Goal: Information Seeking & Learning: Check status

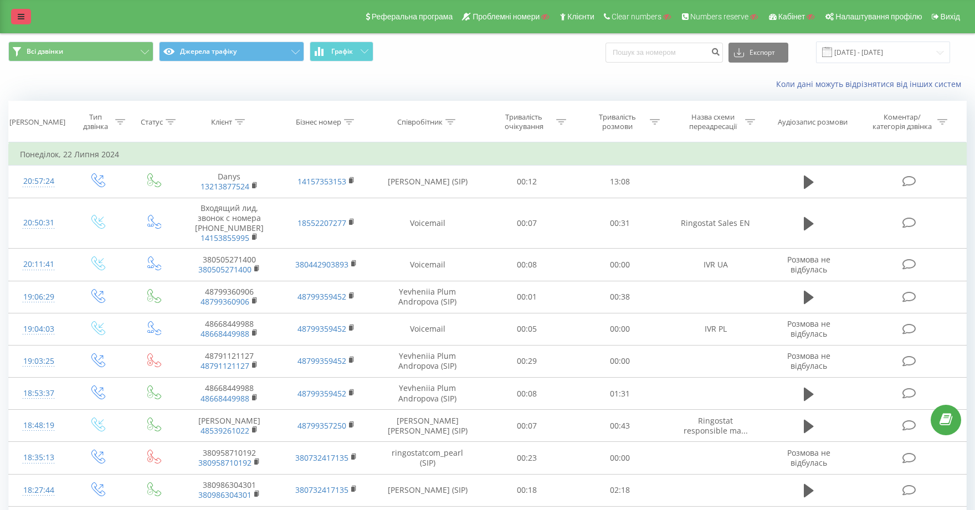
click at [23, 16] on icon at bounding box center [21, 17] width 7 height 8
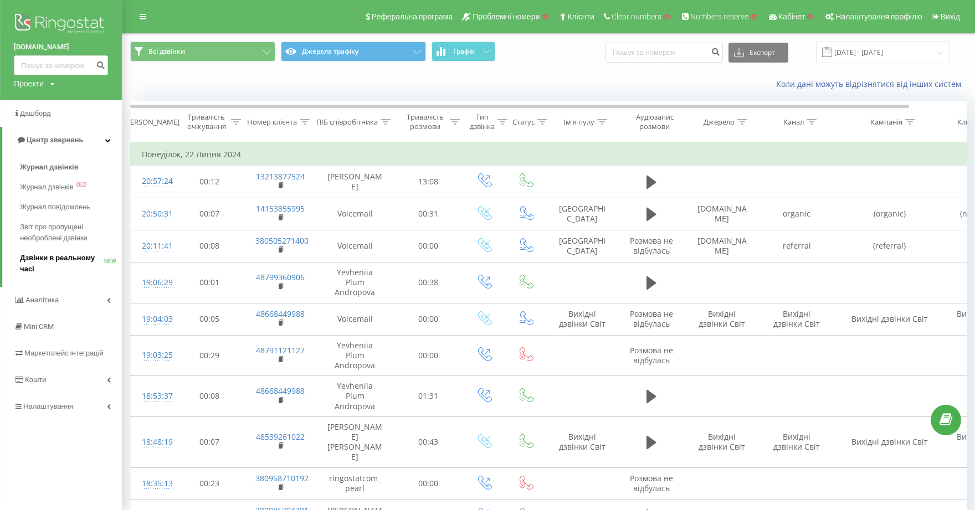
click at [87, 256] on span "Дзвінки в реальному часі" at bounding box center [62, 263] width 84 height 22
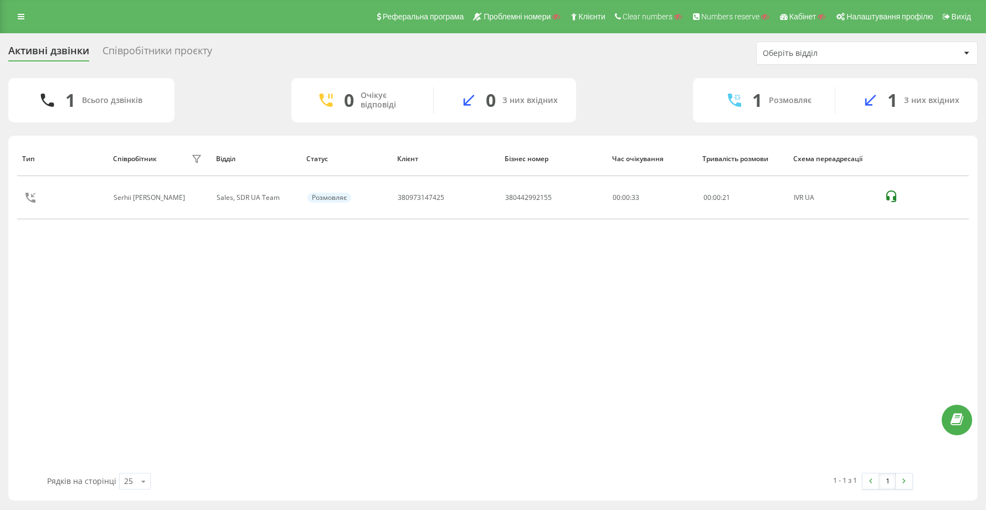
click at [173, 45] on div "Співробітники проєкту" at bounding box center [157, 53] width 110 height 17
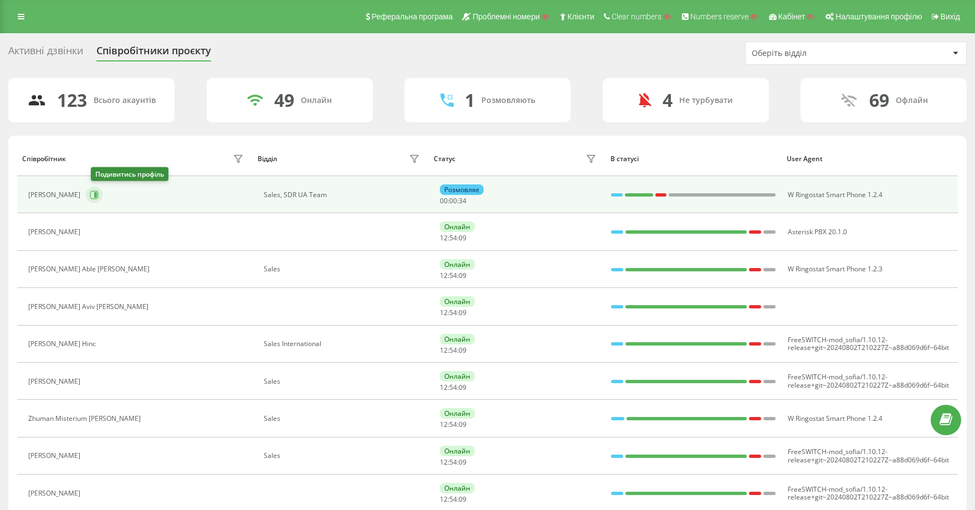
click at [97, 194] on icon at bounding box center [95, 195] width 3 height 6
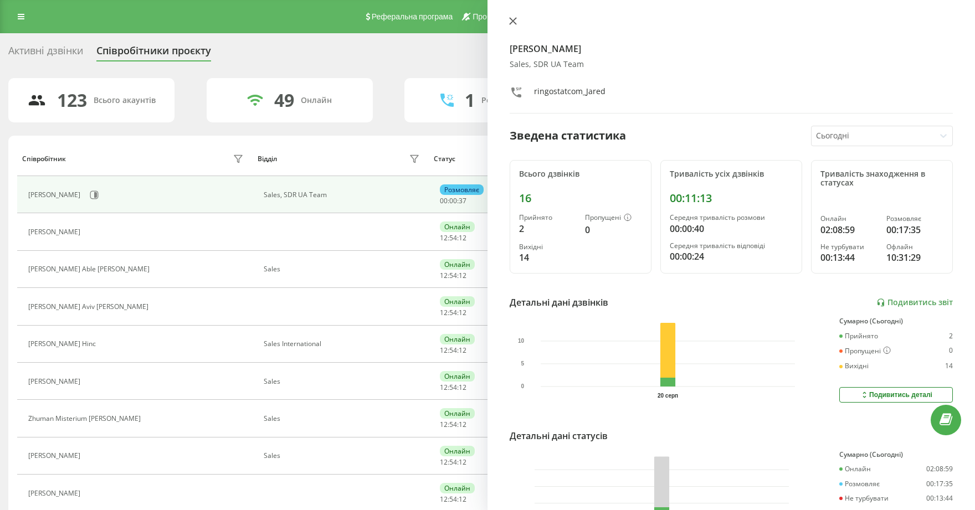
click at [513, 21] on icon at bounding box center [512, 21] width 7 height 7
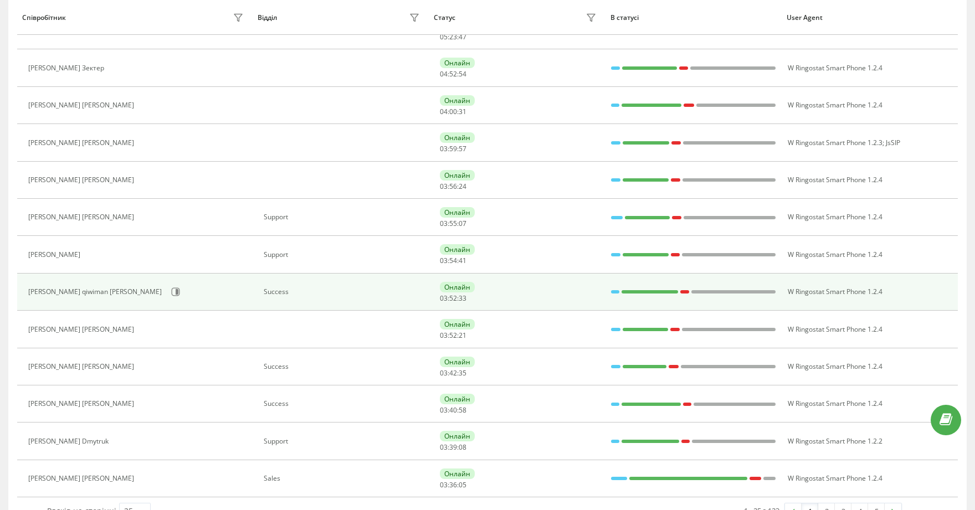
scroll to position [635, 0]
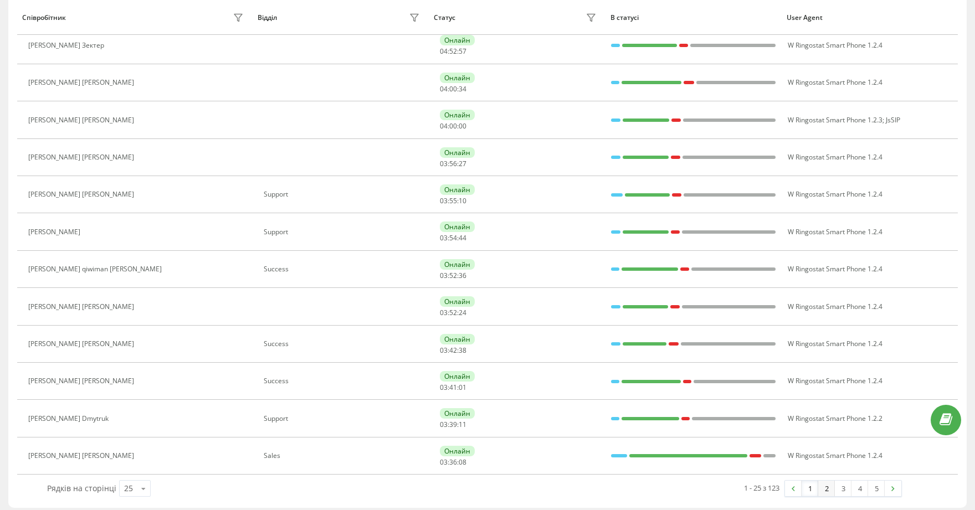
click at [827, 487] on link "2" at bounding box center [826, 489] width 17 height 16
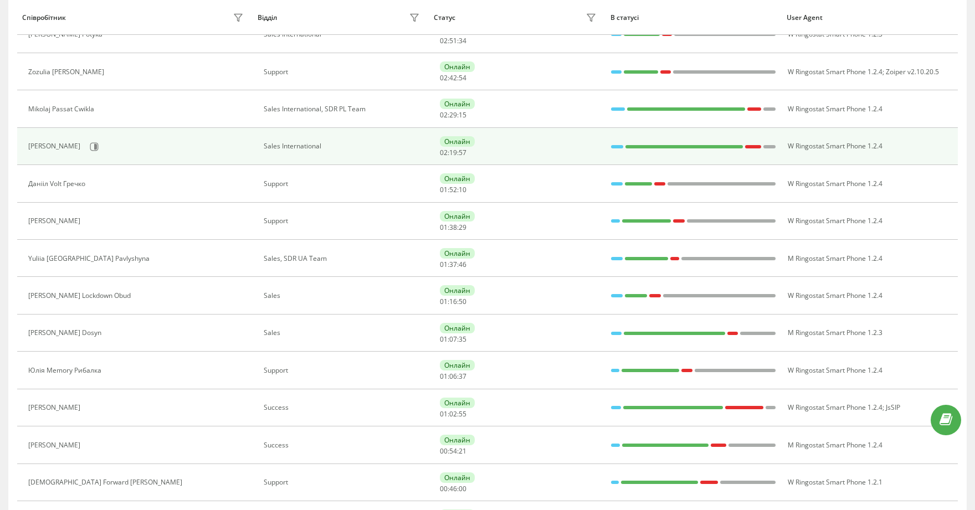
scroll to position [318, 0]
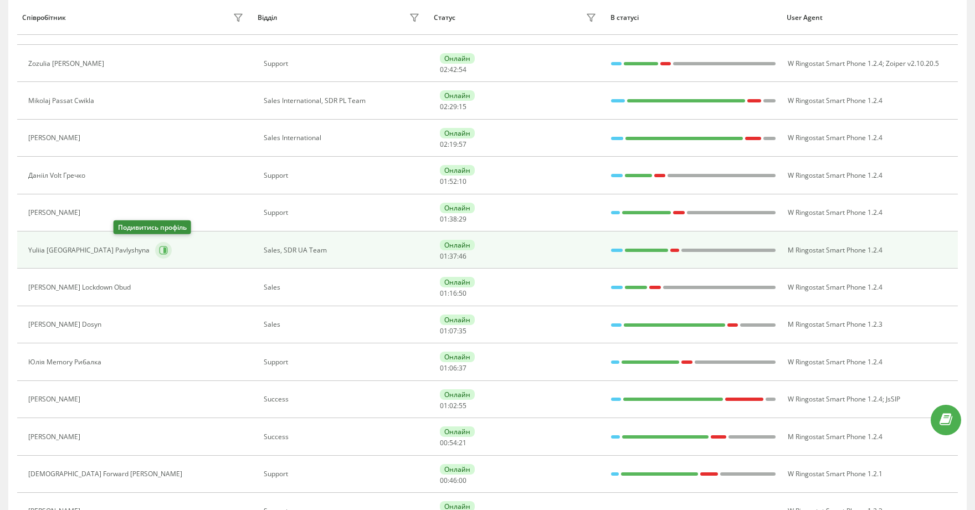
click at [163, 248] on icon at bounding box center [164, 251] width 3 height 6
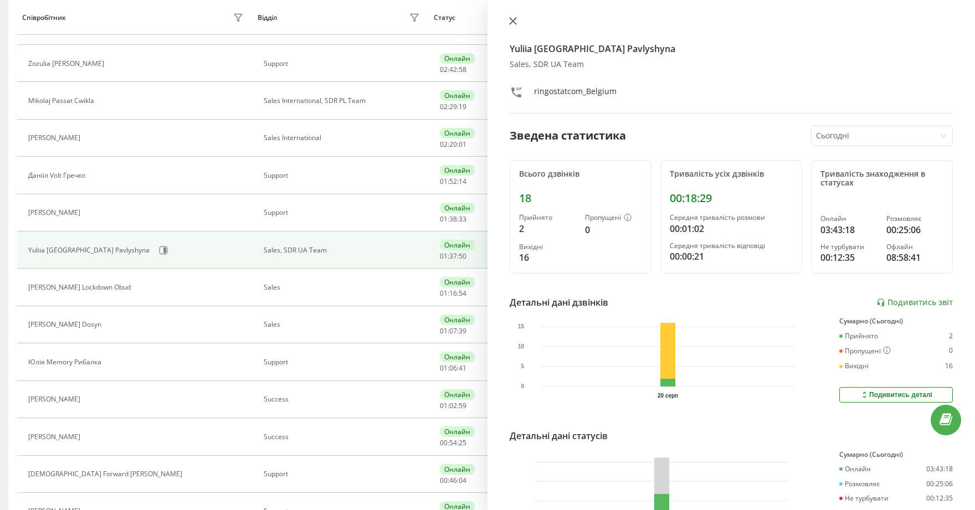
click at [513, 22] on icon at bounding box center [512, 21] width 7 height 7
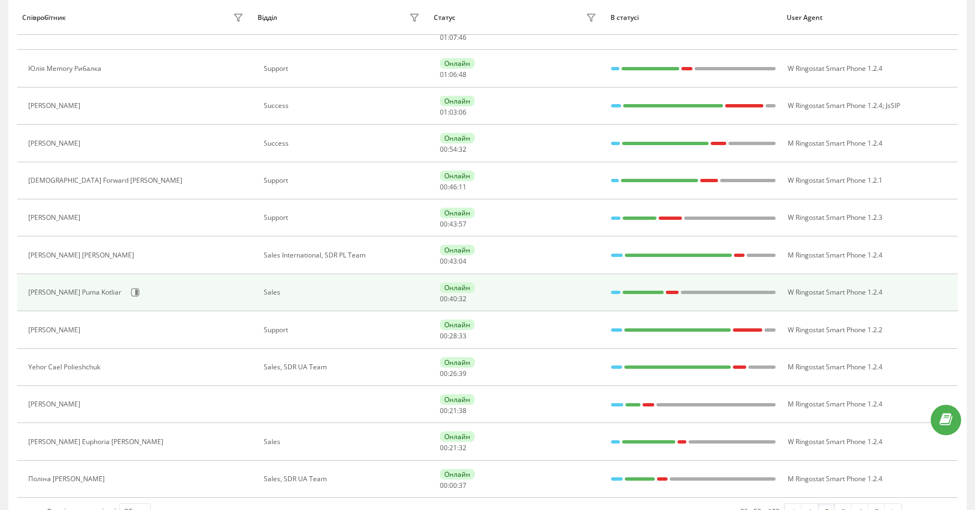
scroll to position [635, 0]
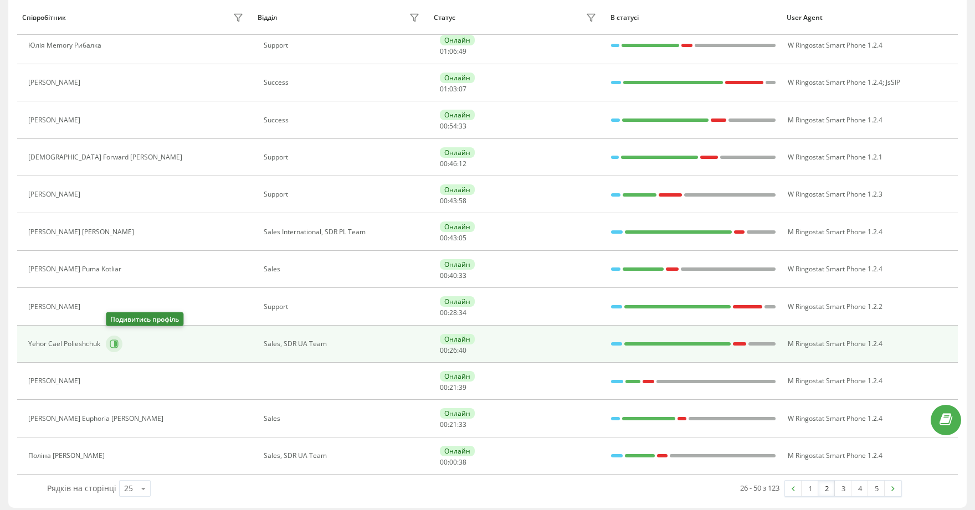
click at [115, 341] on icon at bounding box center [115, 344] width 3 height 6
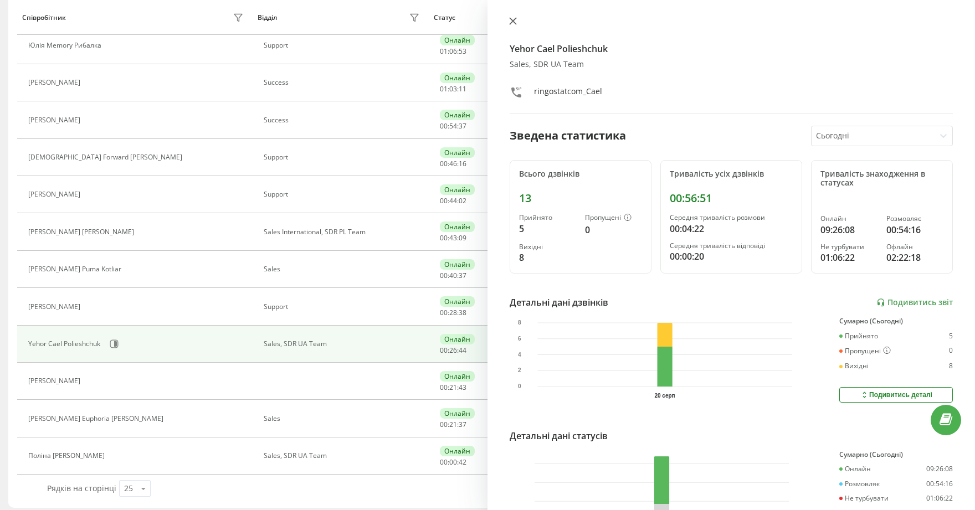
click at [514, 21] on icon at bounding box center [513, 21] width 8 height 8
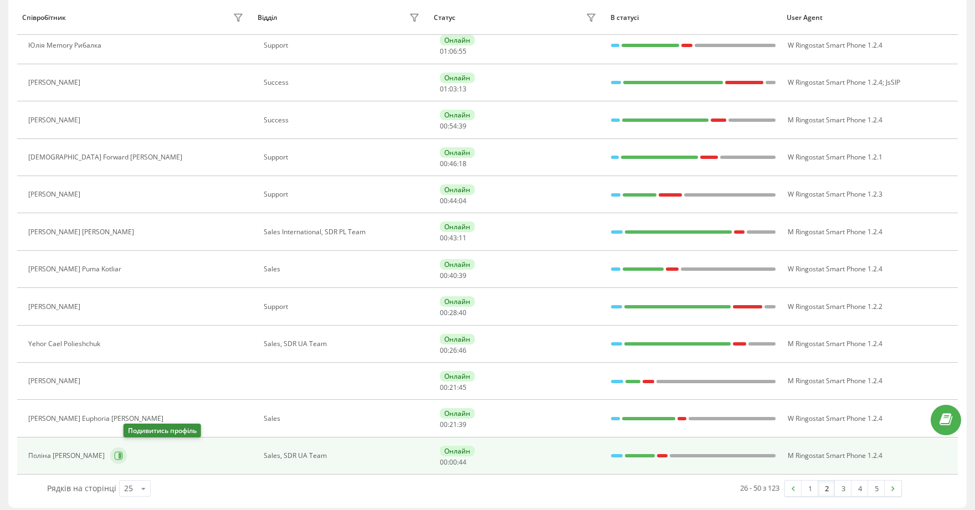
click at [121, 453] on icon at bounding box center [119, 456] width 3 height 6
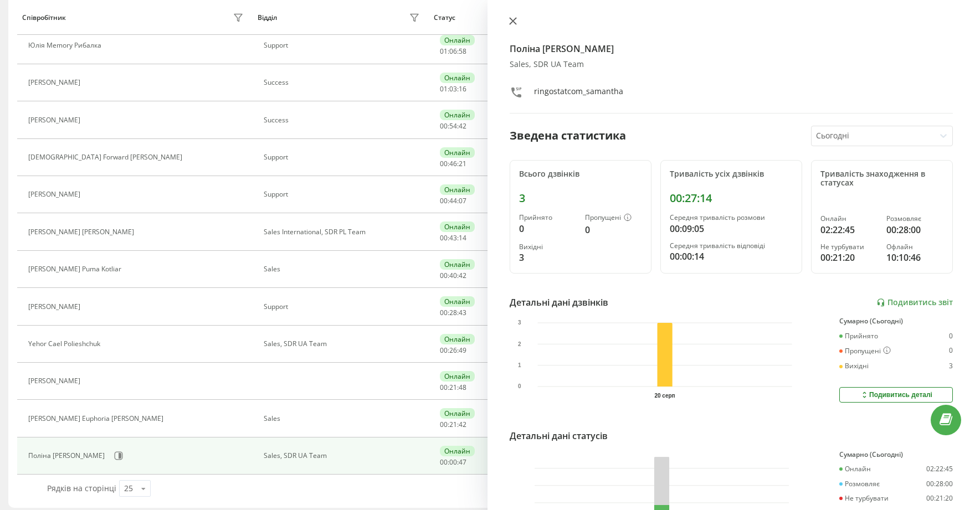
click at [515, 19] on icon at bounding box center [512, 21] width 7 height 7
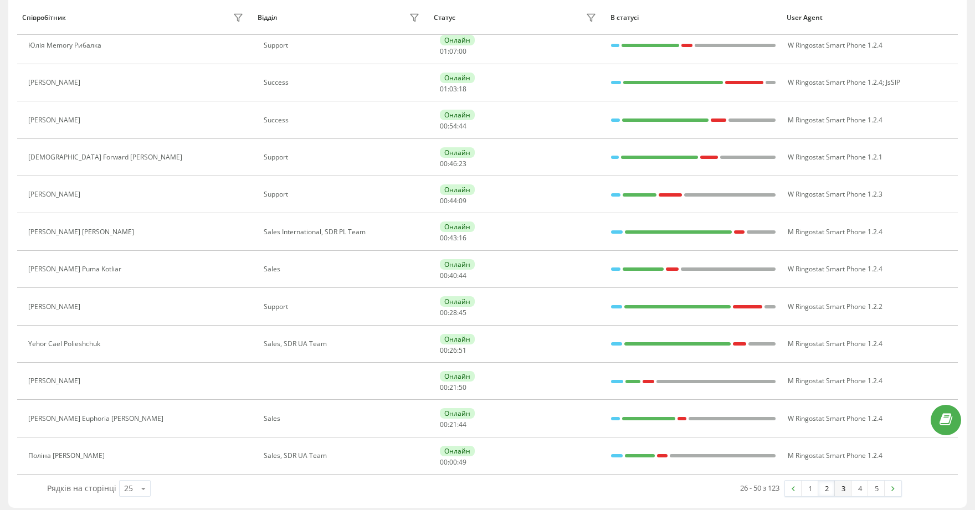
click at [842, 486] on link "3" at bounding box center [842, 489] width 17 height 16
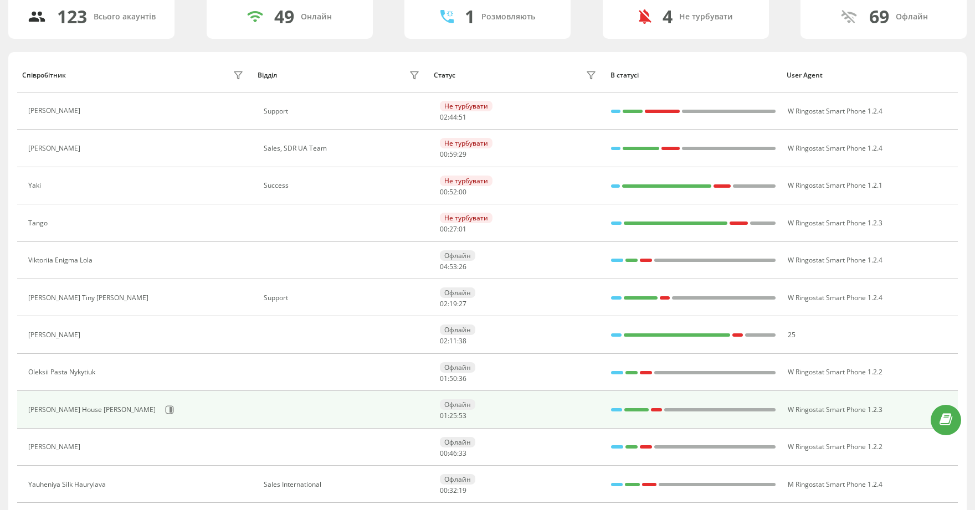
scroll to position [72, 0]
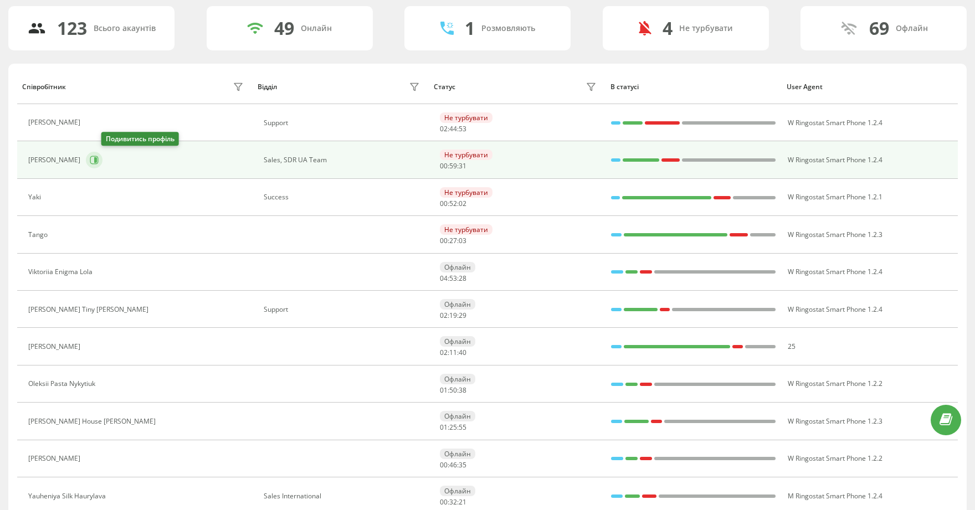
click at [97, 160] on icon at bounding box center [95, 160] width 3 height 6
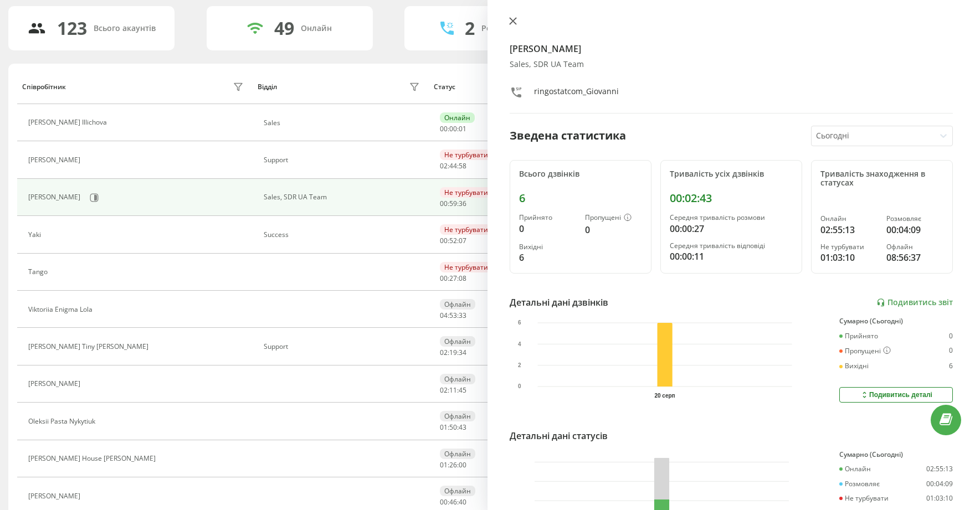
click at [512, 21] on icon at bounding box center [512, 21] width 7 height 7
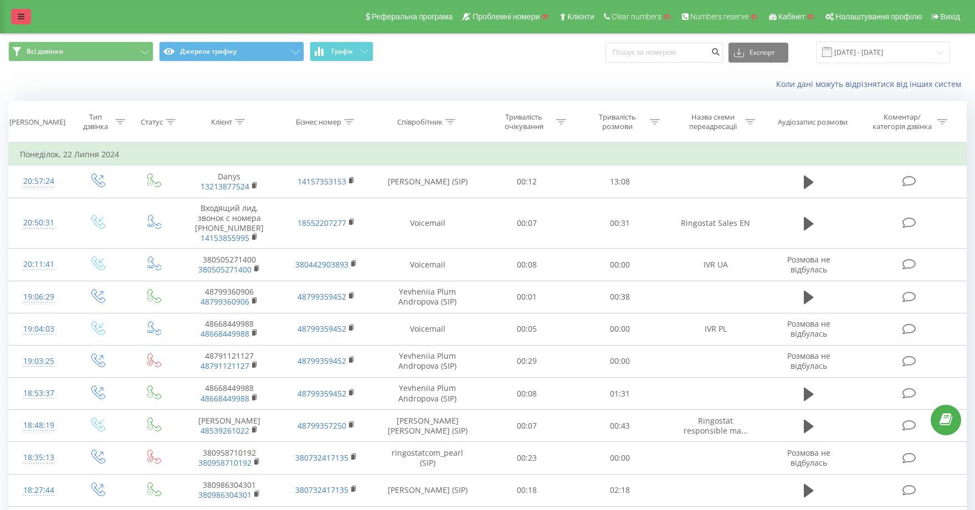
click at [23, 19] on icon at bounding box center [21, 17] width 7 height 8
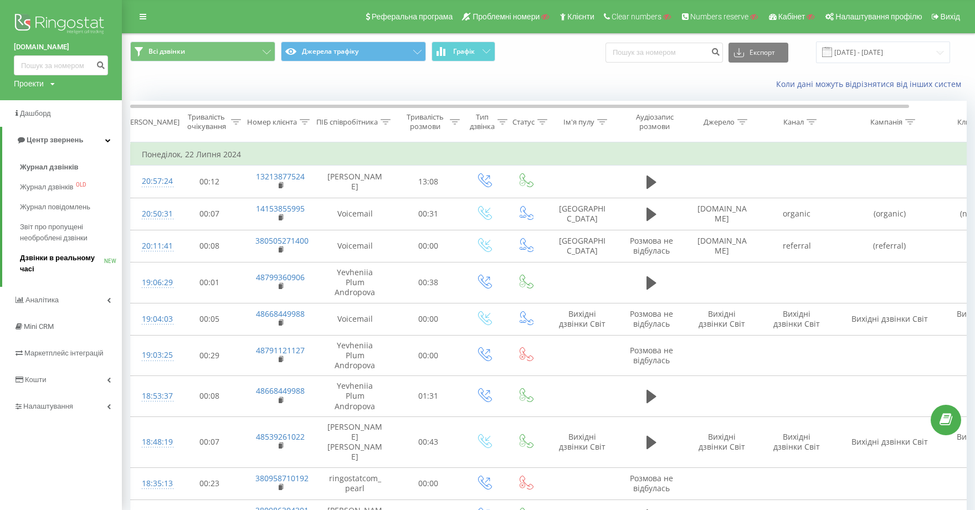
click at [66, 259] on span "Дзвінки в реальному часі" at bounding box center [62, 263] width 84 height 22
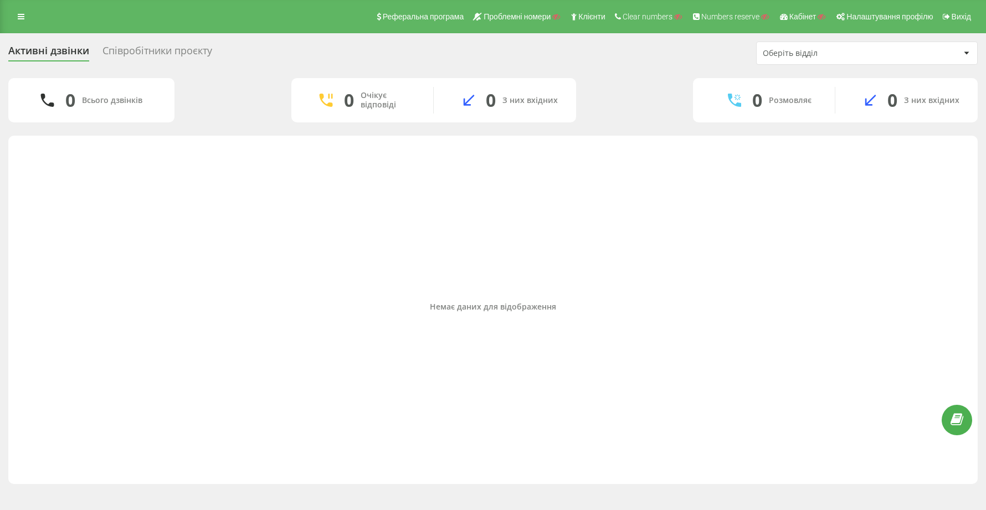
click at [186, 48] on div "Співробітники проєкту" at bounding box center [157, 53] width 110 height 17
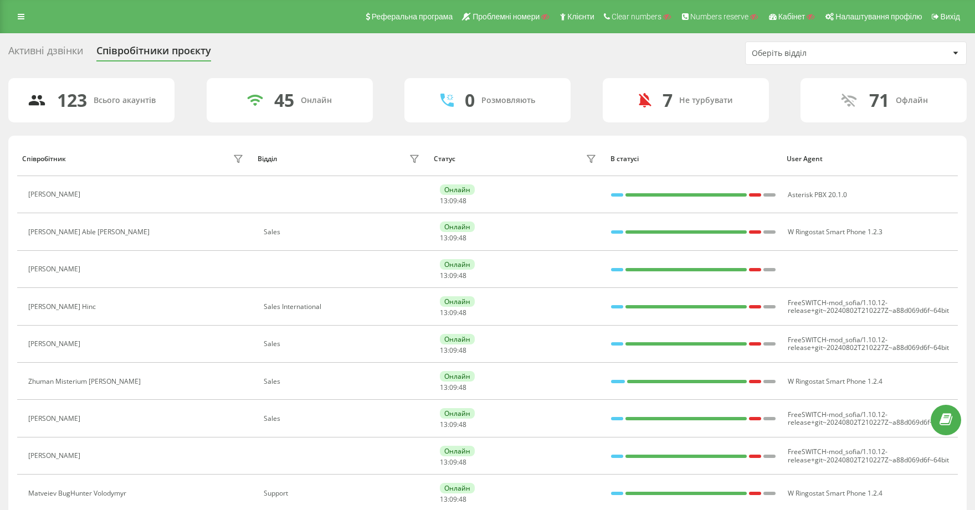
click at [63, 46] on div "Активні дзвінки" at bounding box center [45, 53] width 75 height 17
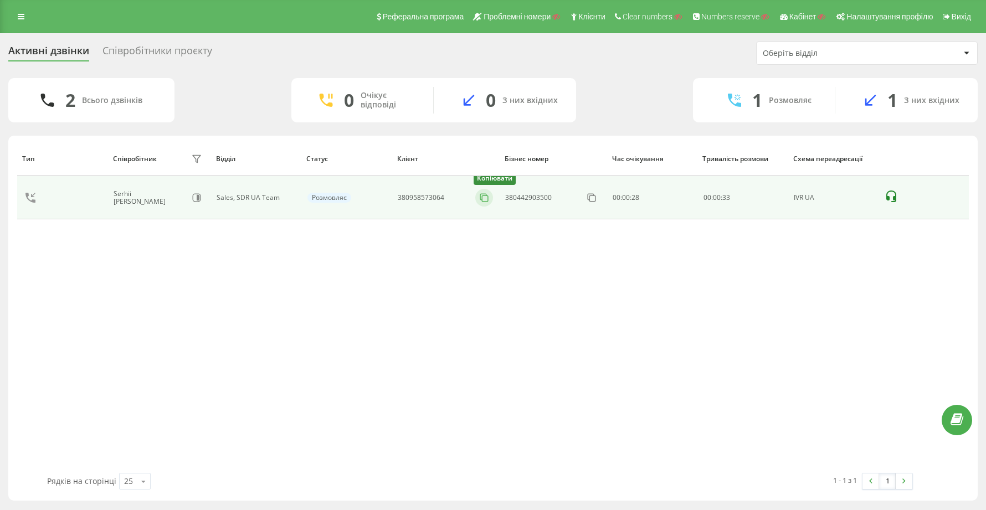
click at [485, 198] on icon at bounding box center [483, 197] width 11 height 11
